Goal: Transaction & Acquisition: Purchase product/service

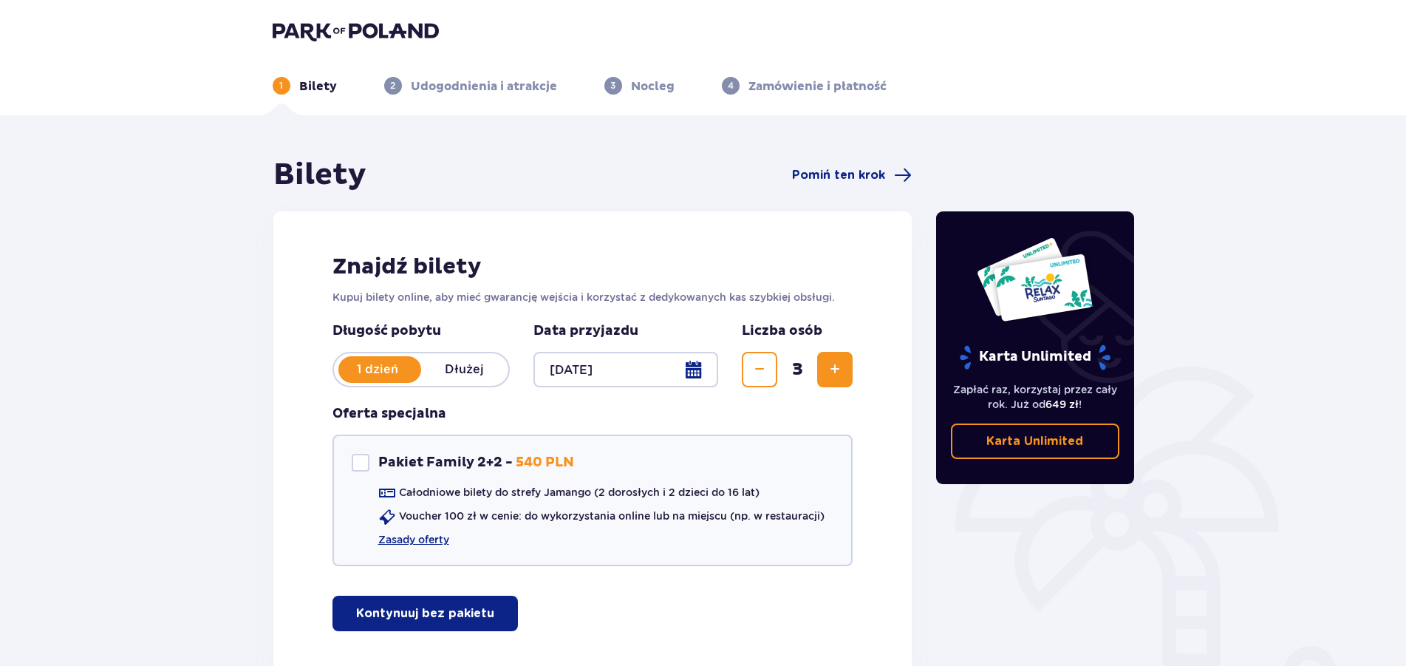
scroll to position [95, 0]
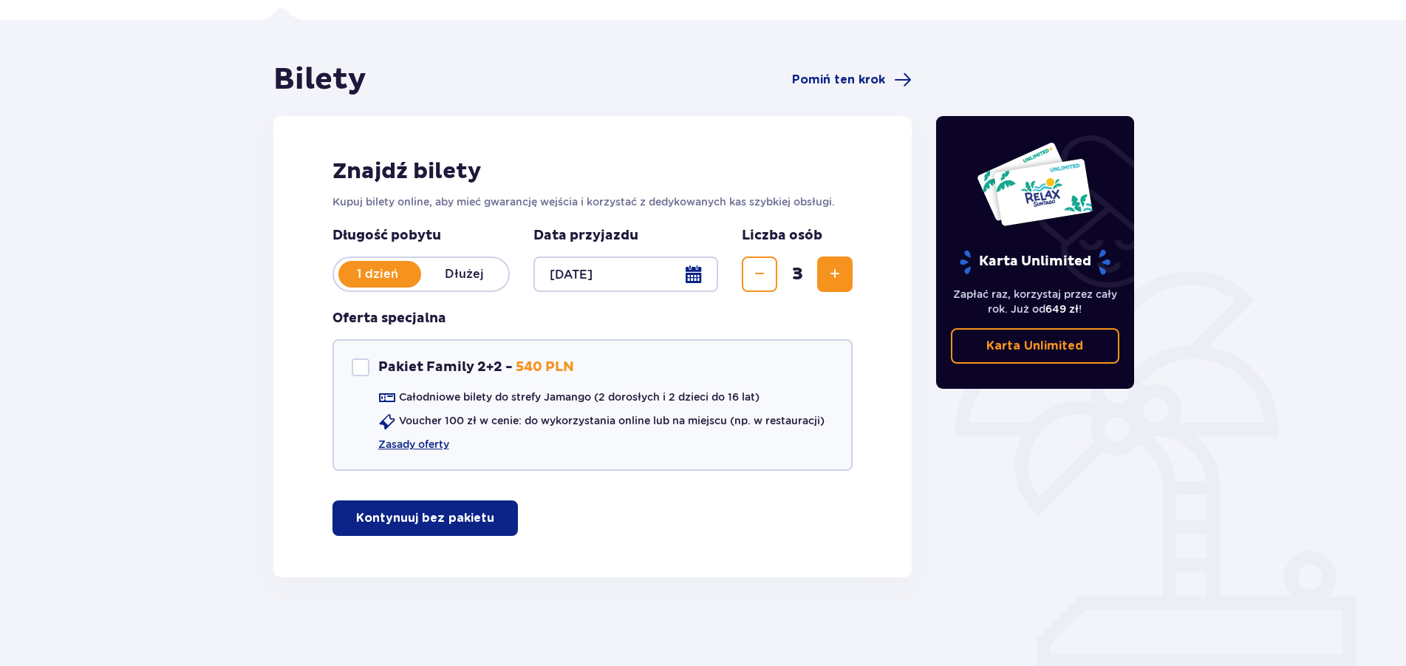
click at [484, 514] on button "Kontynuuj bez pakietu" at bounding box center [424, 517] width 185 height 35
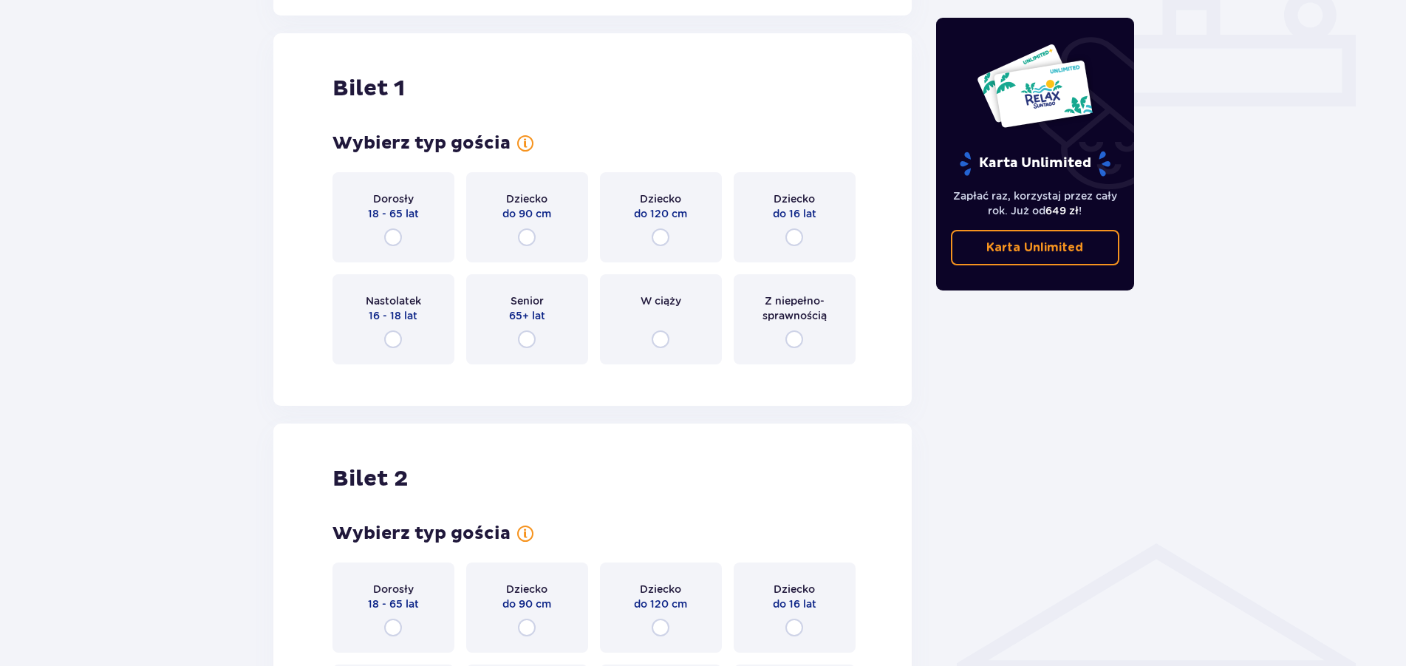
scroll to position [672, 0]
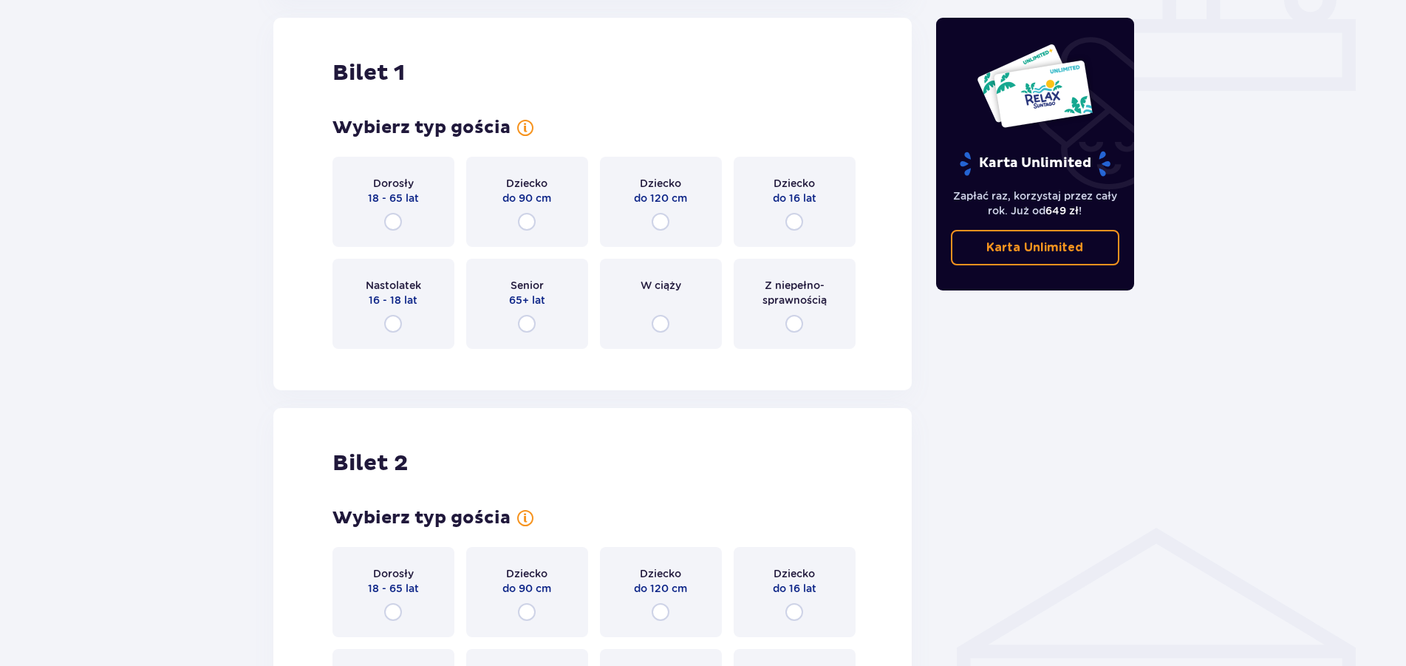
click at [397, 208] on div "Dorosły 18 - 65 lat" at bounding box center [393, 202] width 122 height 90
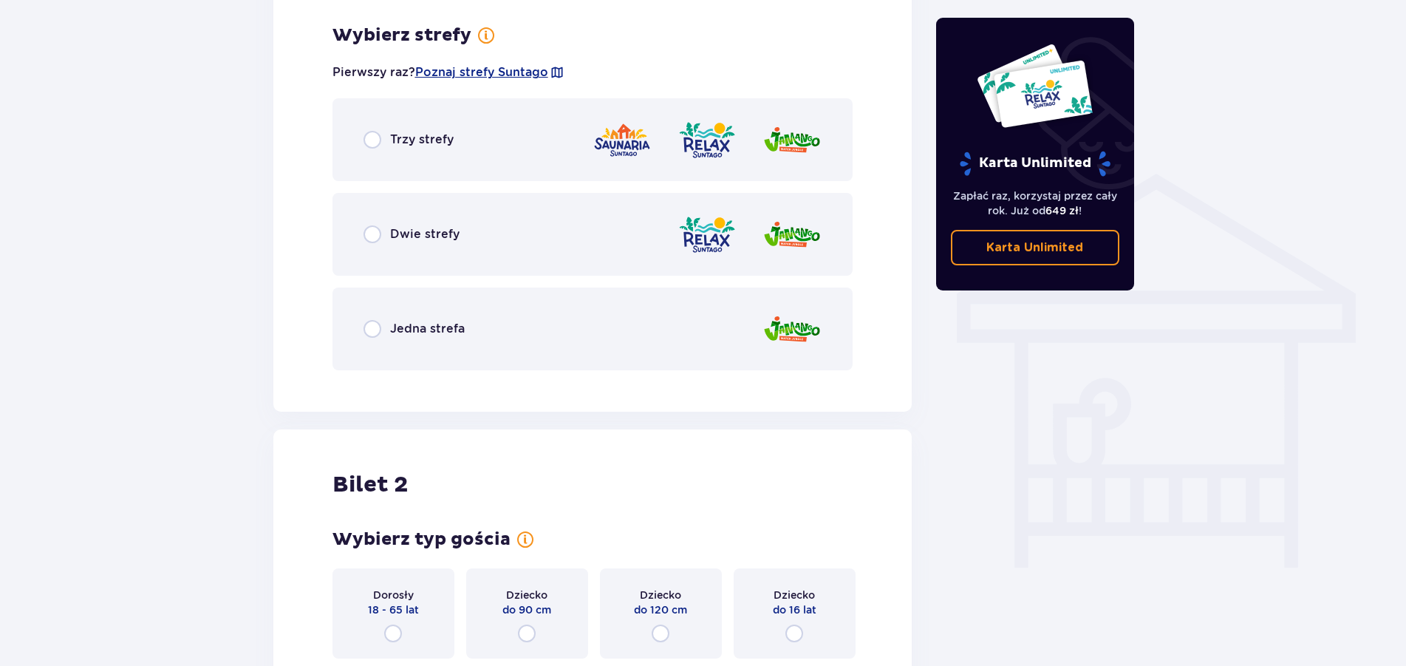
scroll to position [1033, 0]
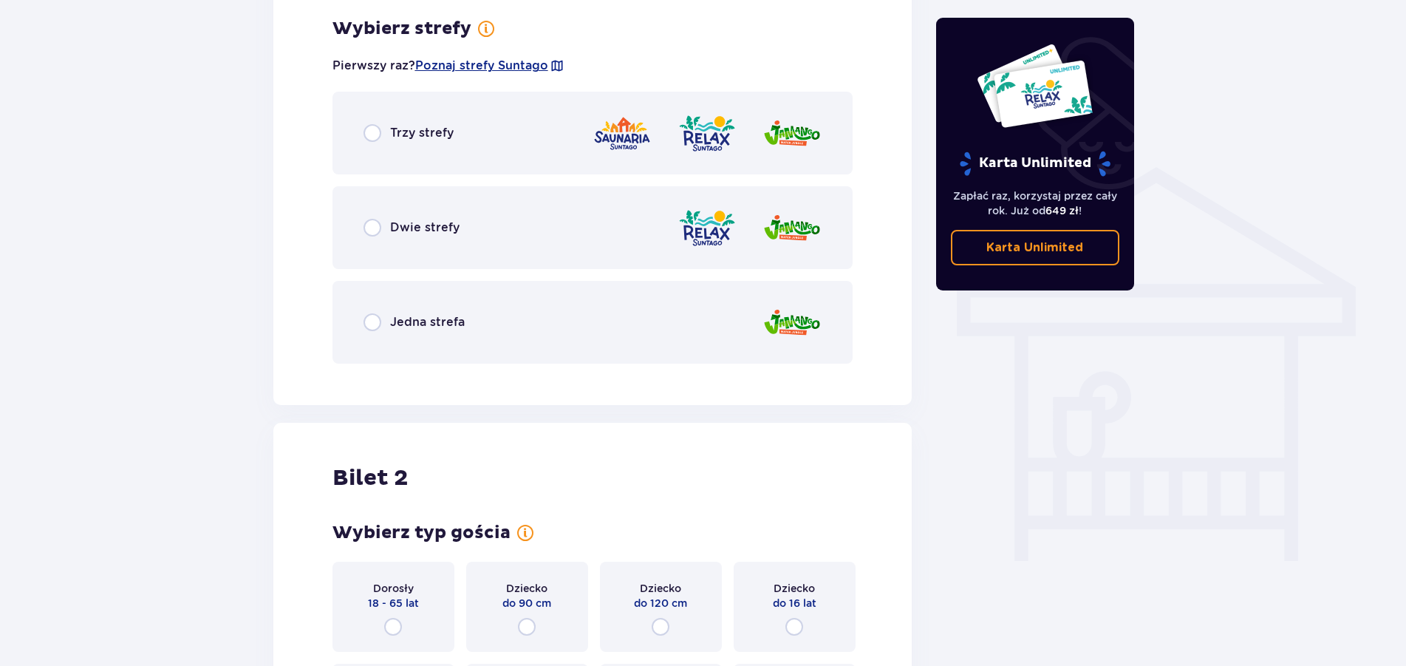
click at [377, 225] on input "radio" at bounding box center [372, 228] width 18 height 18
radio input "true"
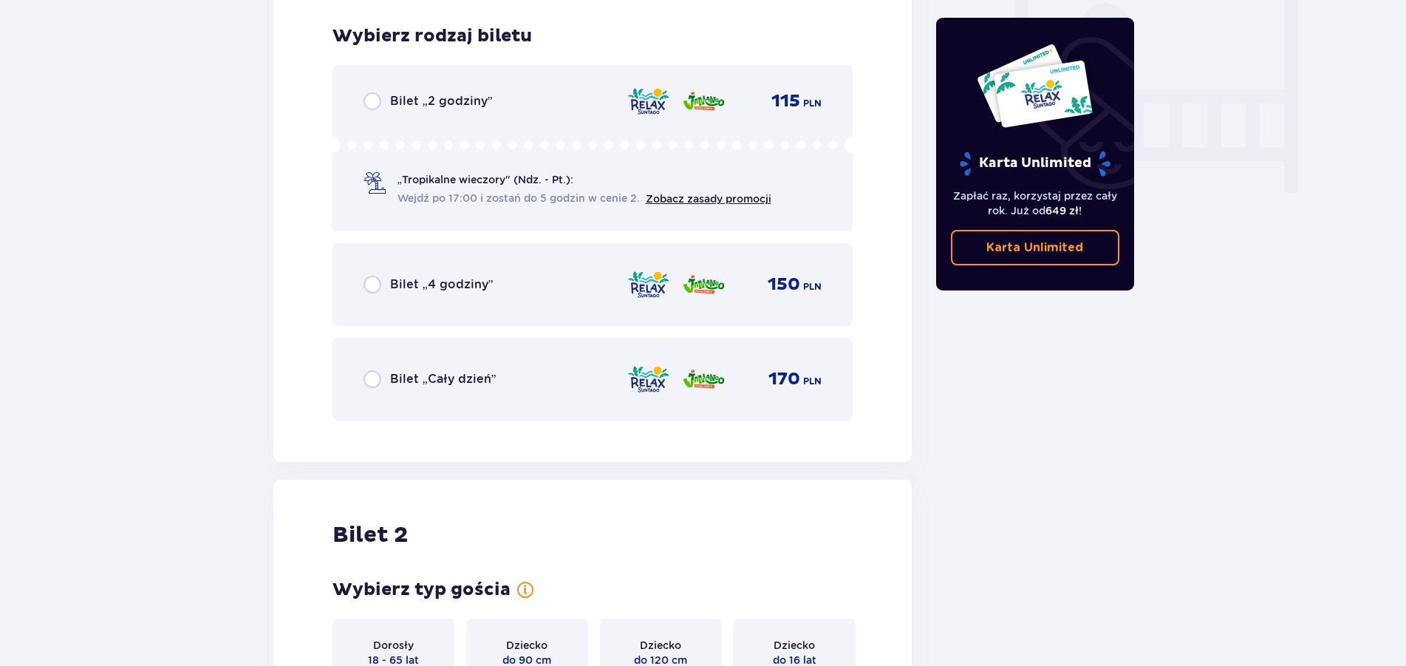
scroll to position [1408, 0]
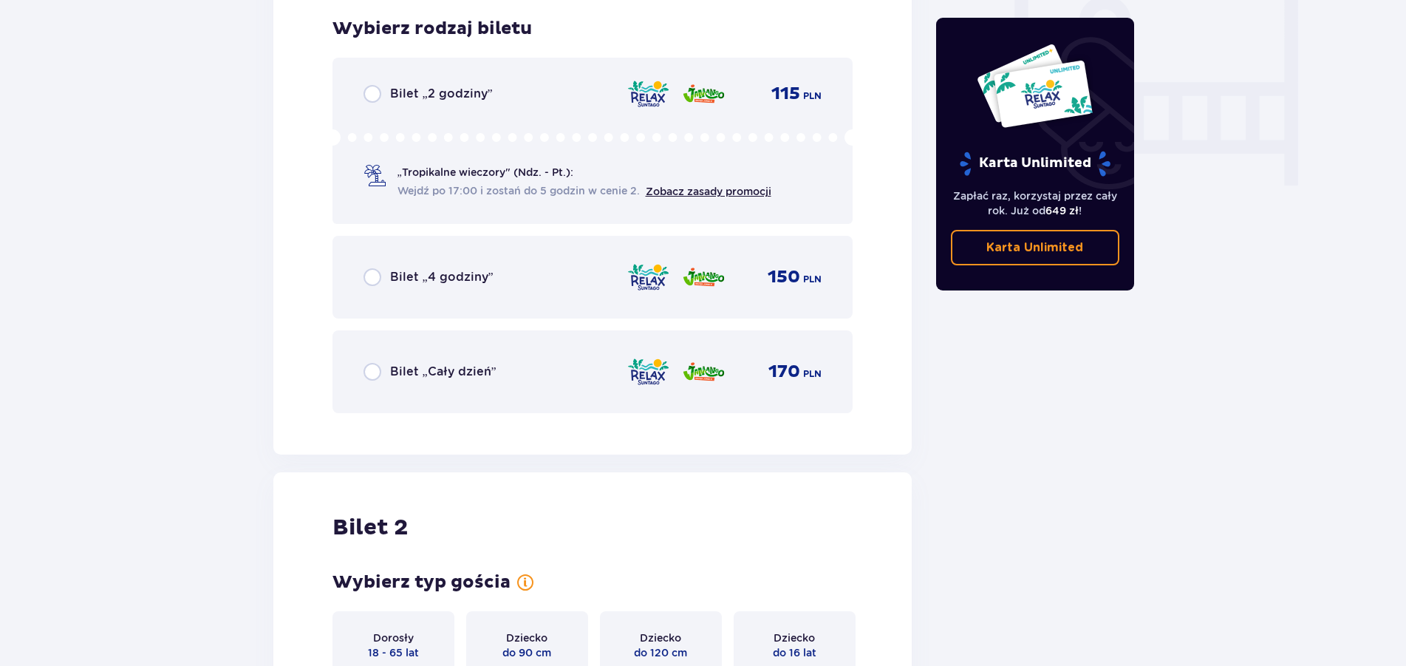
click at [376, 343] on div "Bilet „Cały dzień” 170 PLN" at bounding box center [592, 371] width 521 height 83
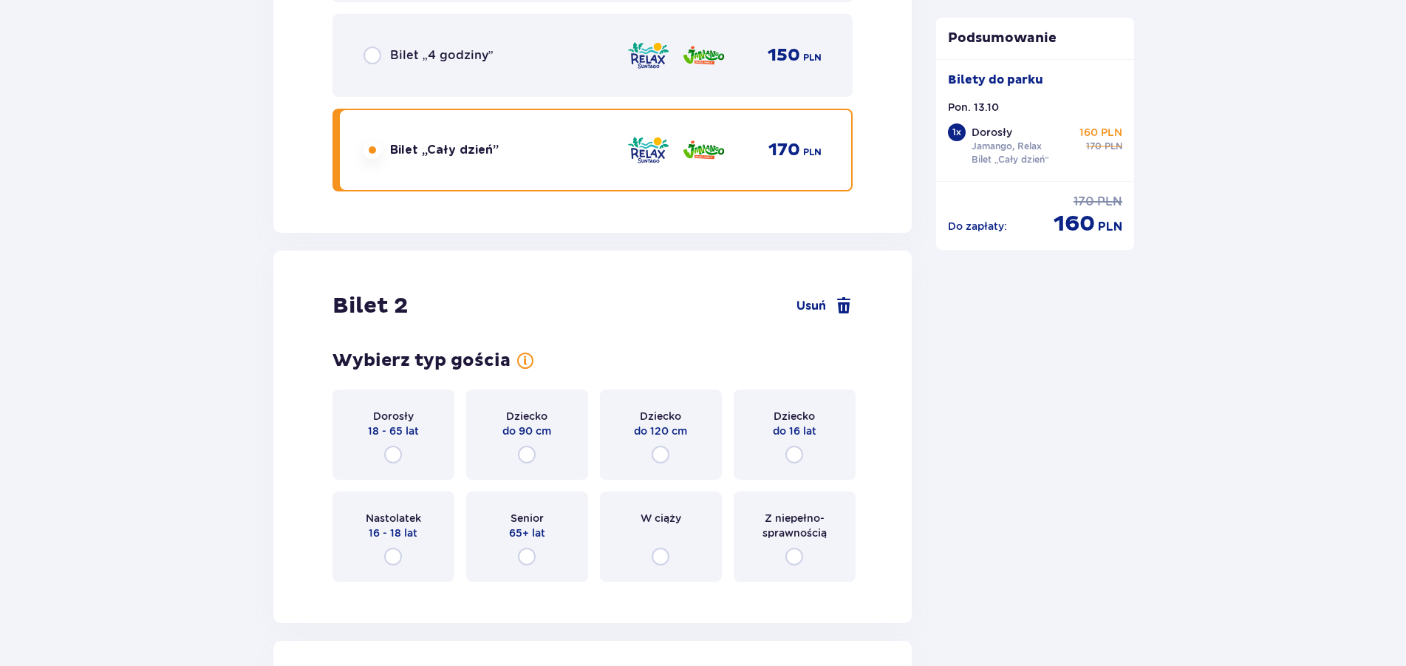
scroll to position [1862, 0]
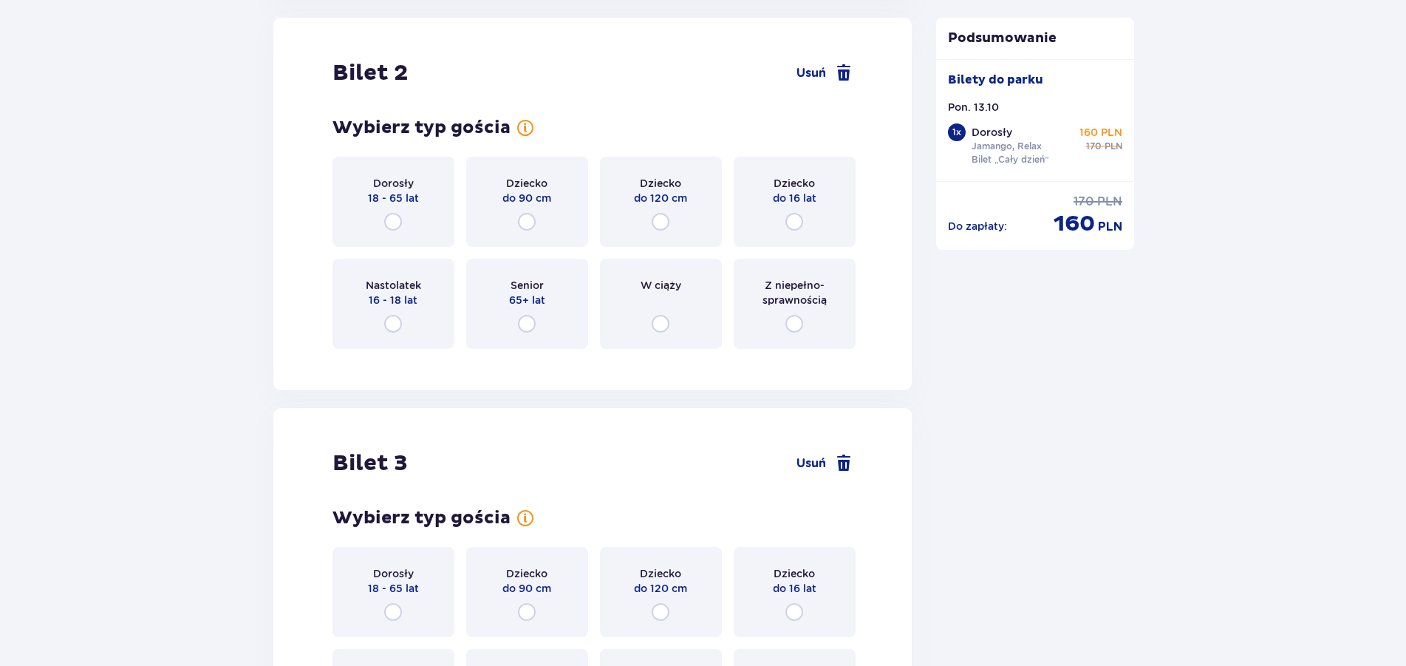
click at [387, 210] on div "Dorosły 18 - 65 lat" at bounding box center [393, 202] width 122 height 90
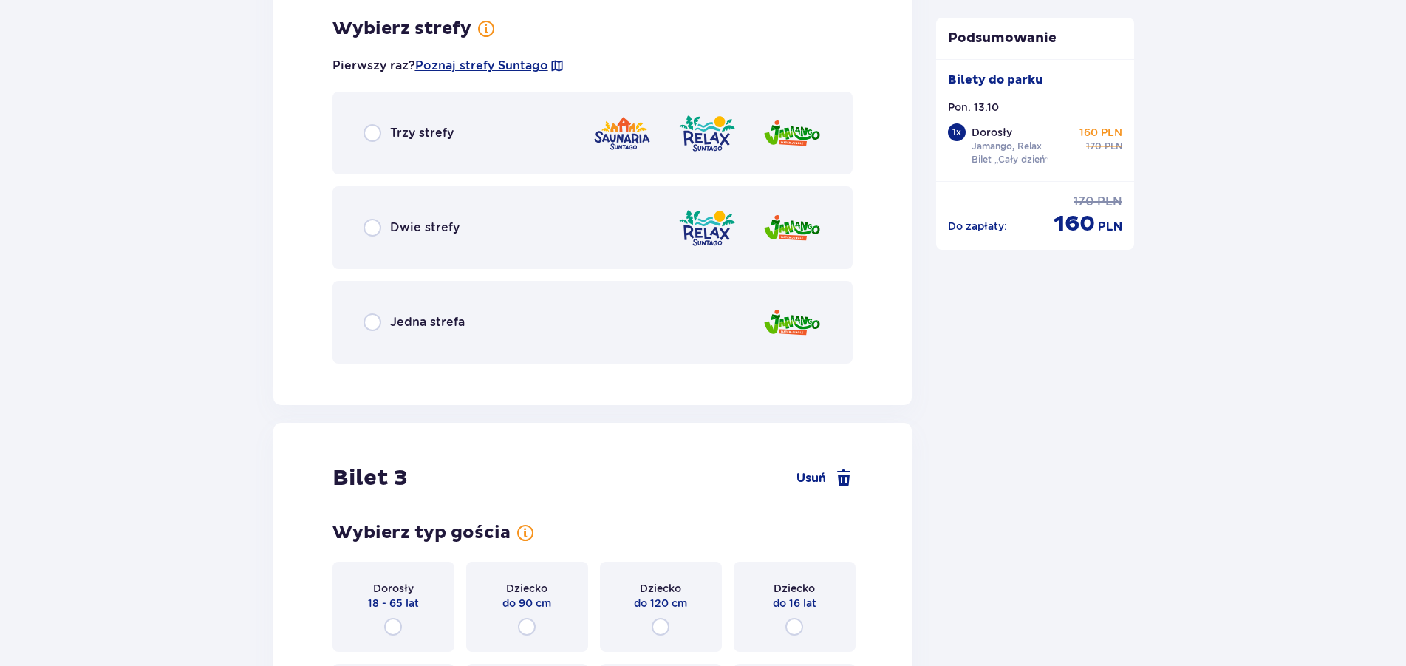
click at [387, 210] on div "Dwie strefy" at bounding box center [592, 227] width 521 height 83
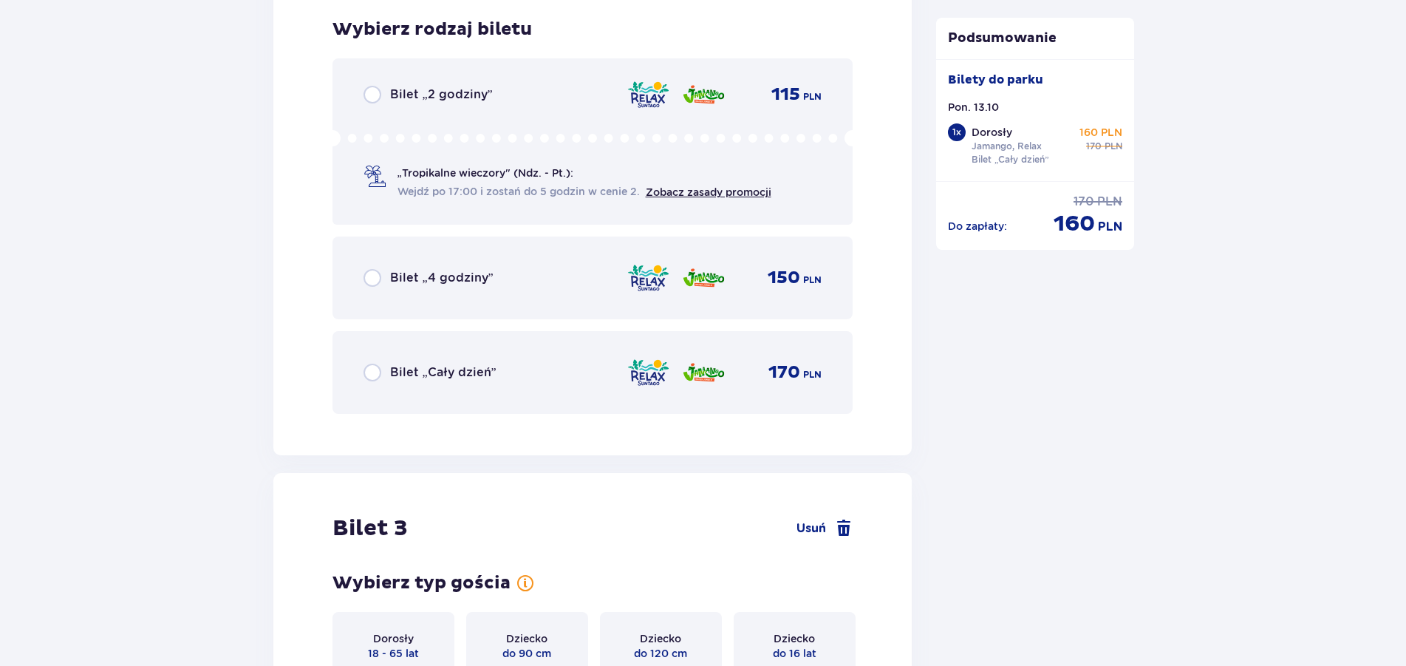
scroll to position [2598, 0]
click at [409, 362] on div "Bilet „Cały dzień” 170 PLN" at bounding box center [592, 371] width 459 height 31
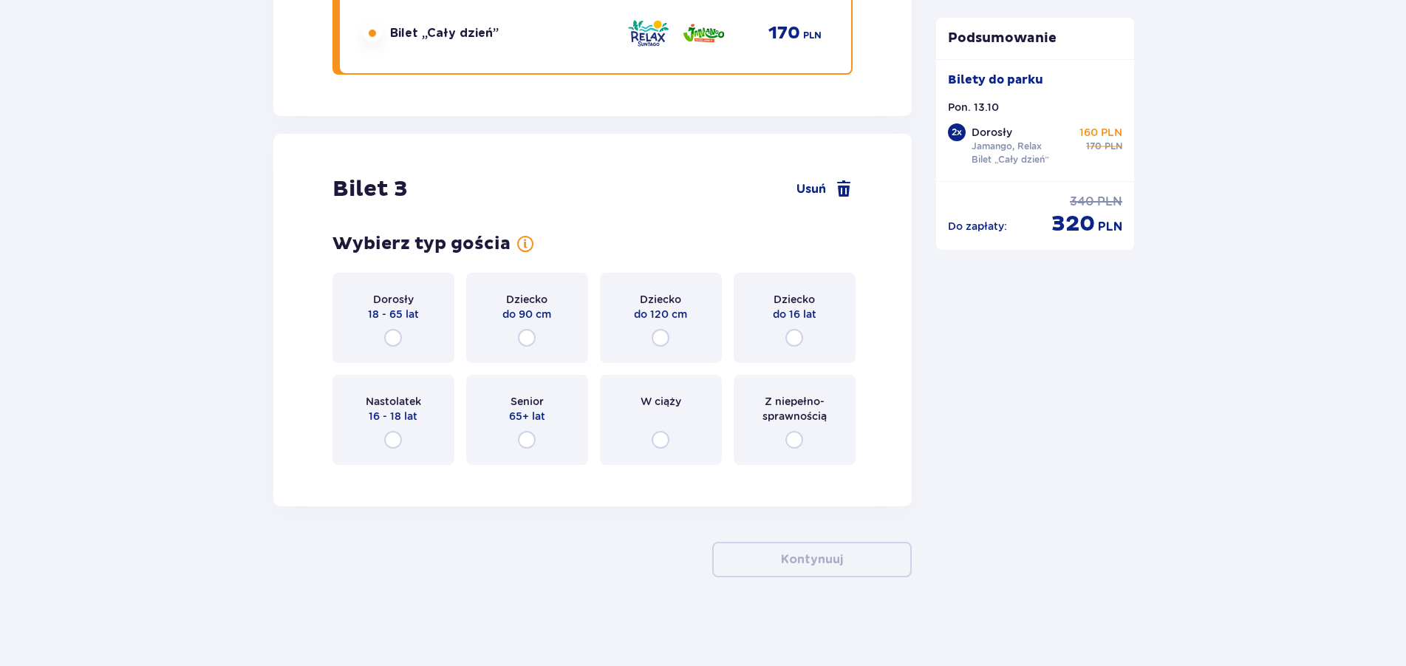
click at [762, 384] on div "Z niepełno­sprawnością" at bounding box center [795, 420] width 122 height 90
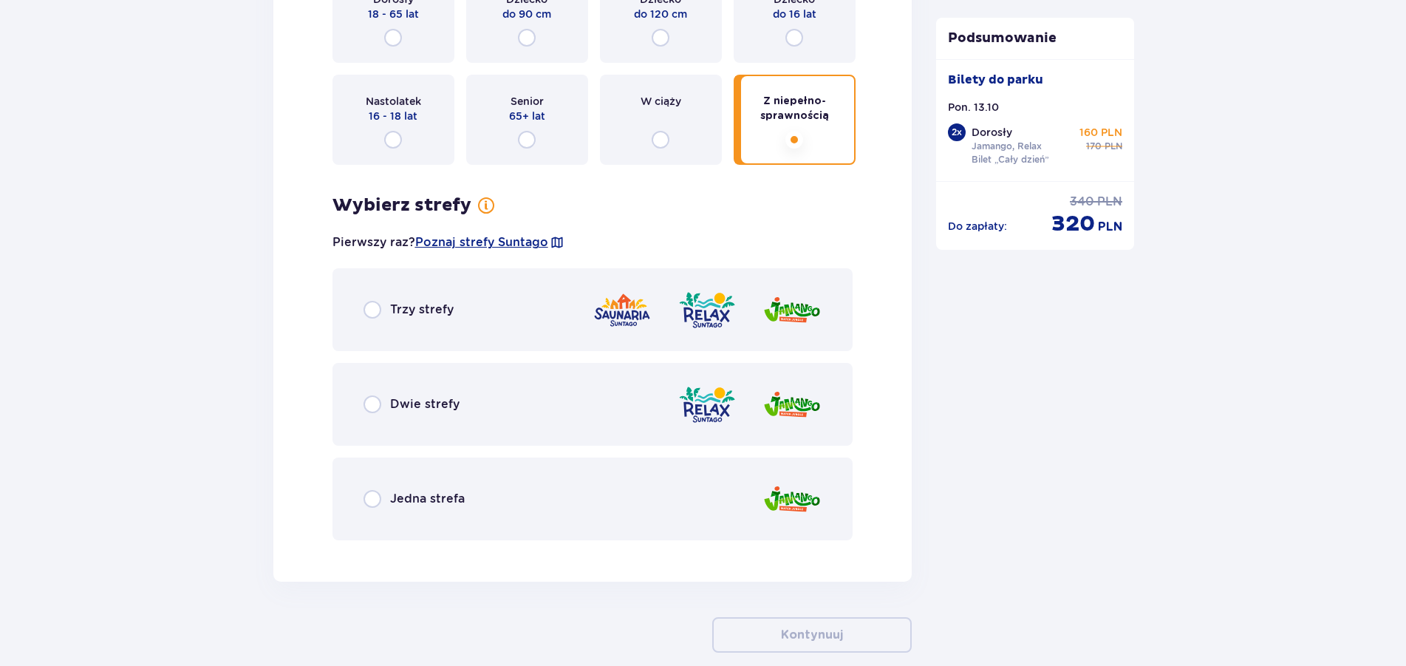
click at [779, 58] on div "Dziecko do 16 lat" at bounding box center [795, 18] width 122 height 90
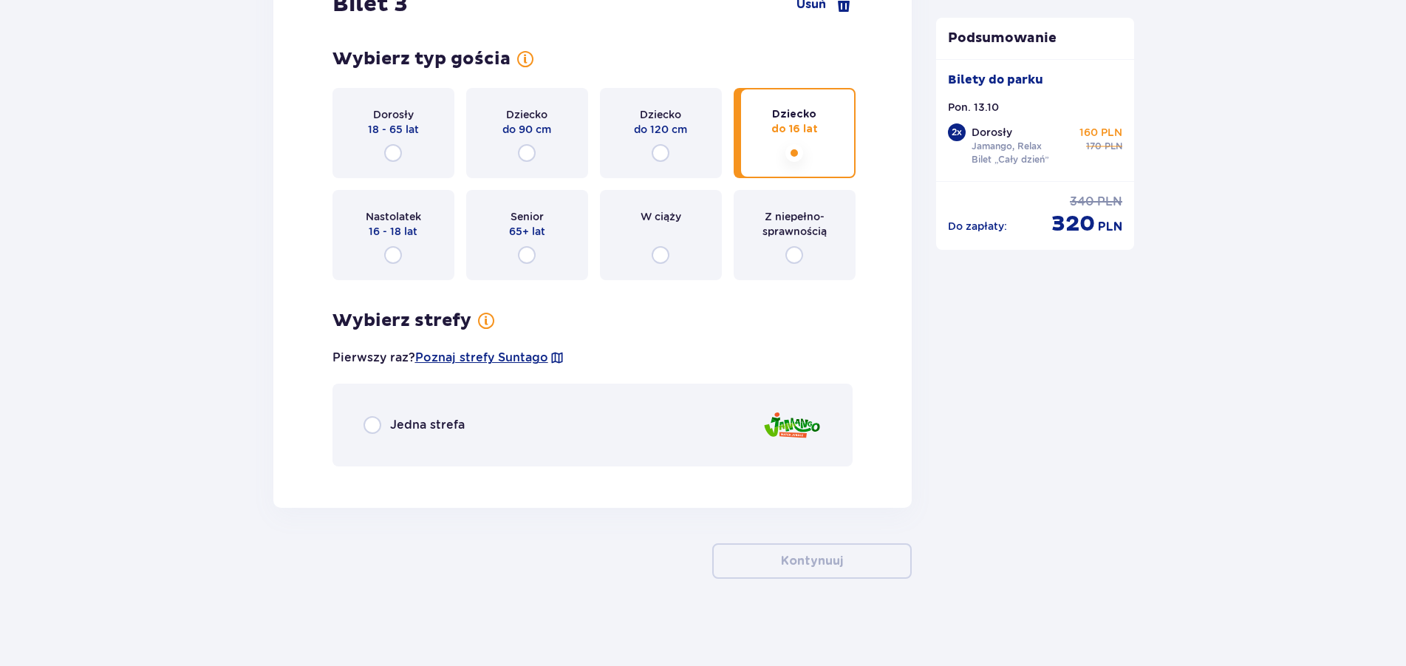
scroll to position [3122, 0]
click at [426, 425] on span "Jedna strefa" at bounding box center [427, 423] width 75 height 16
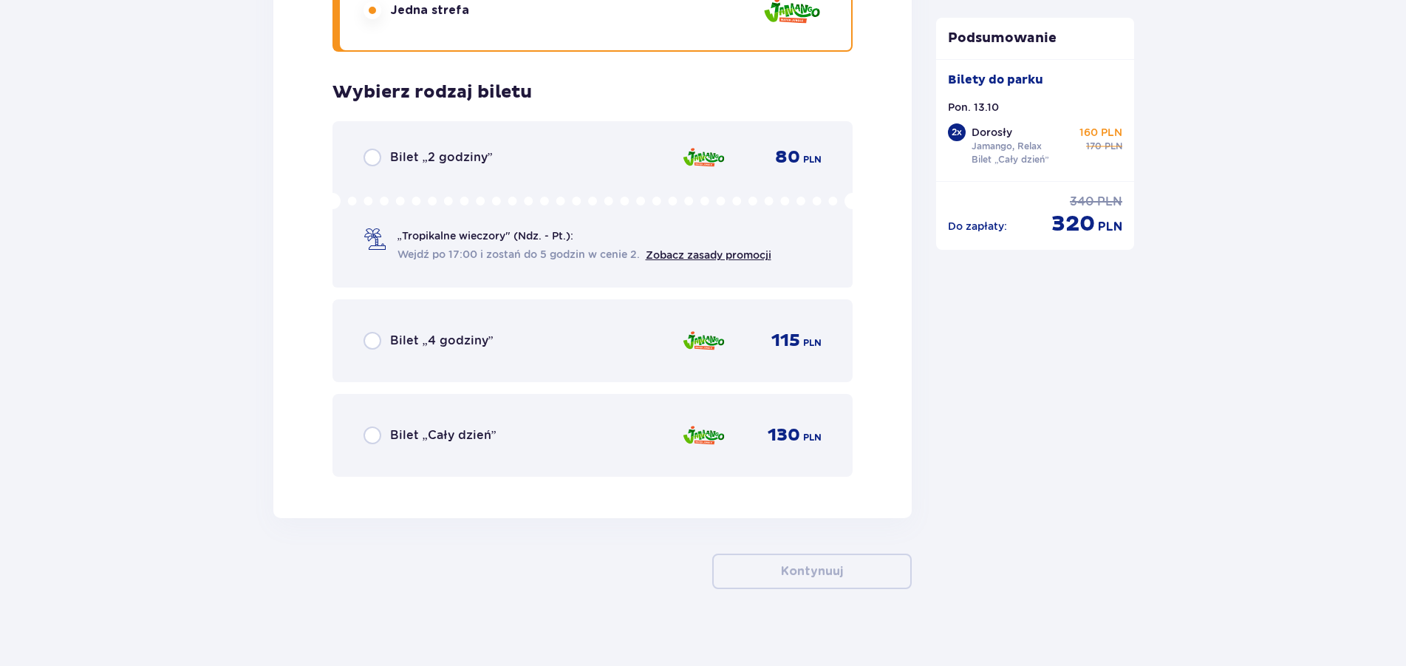
scroll to position [3547, 0]
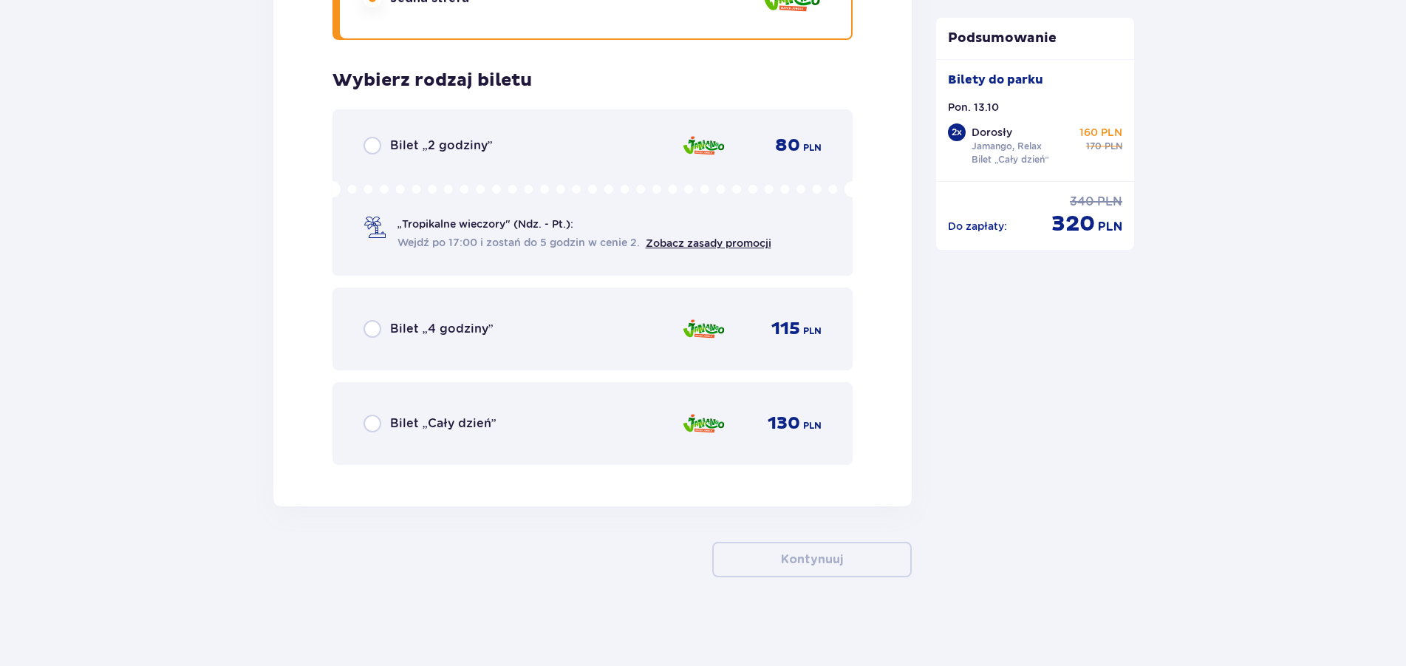
click at [426, 420] on span "Bilet „Cały dzień”" at bounding box center [443, 423] width 106 height 16
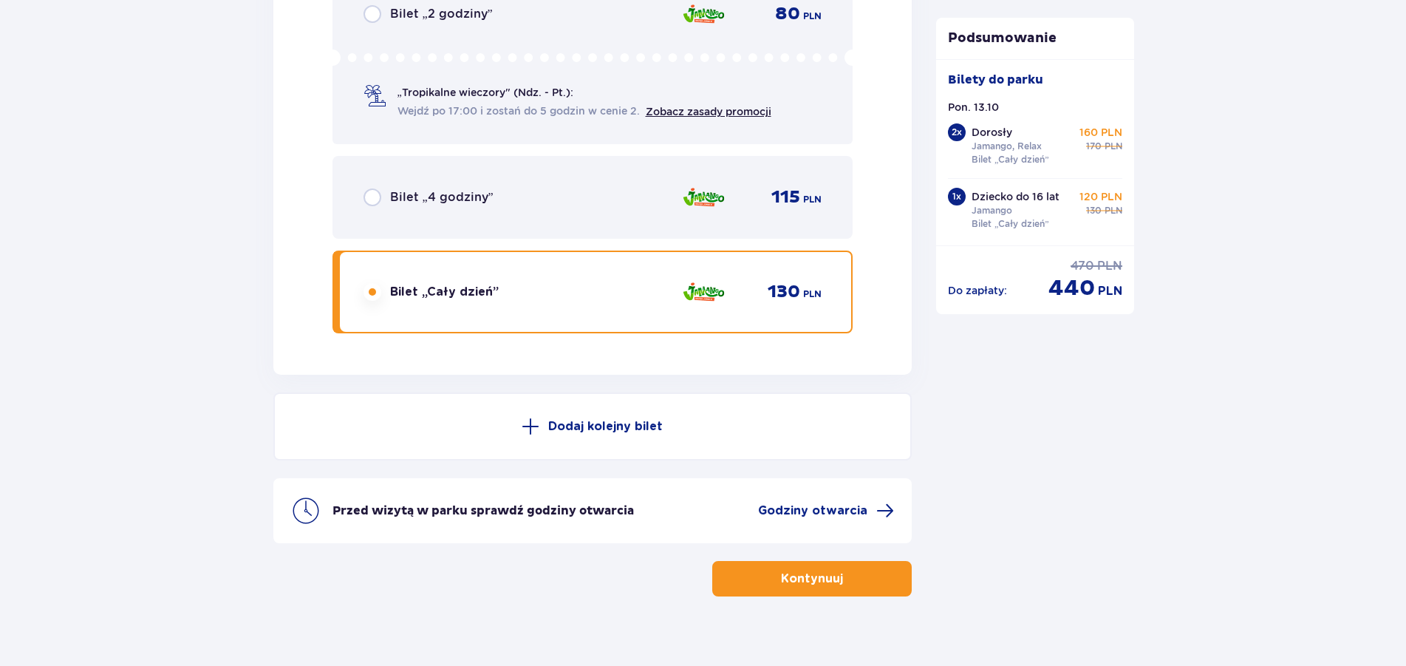
scroll to position [3698, 0]
